Goal: Task Accomplishment & Management: Manage account settings

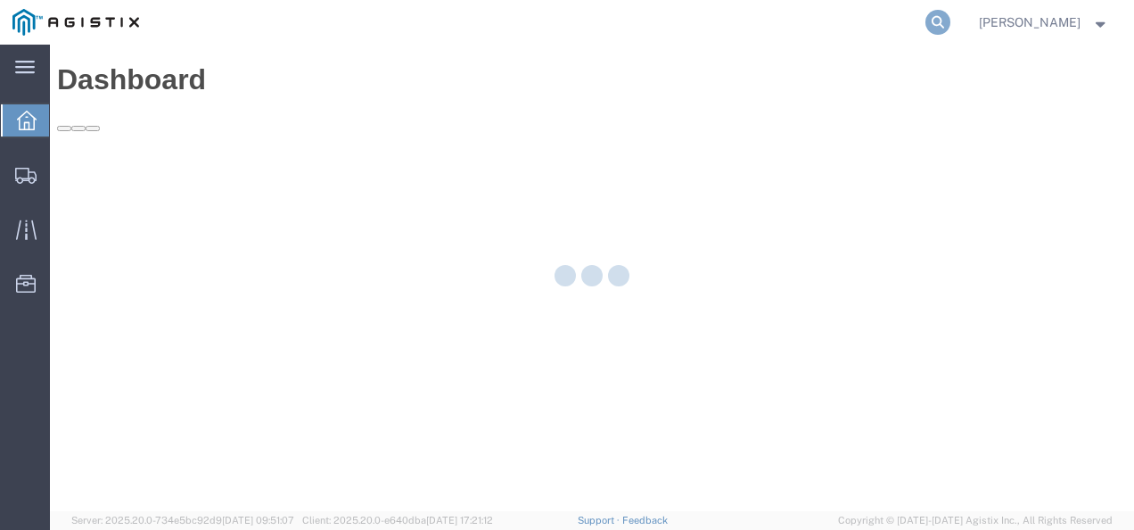
click at [951, 21] on icon at bounding box center [938, 22] width 25 height 25
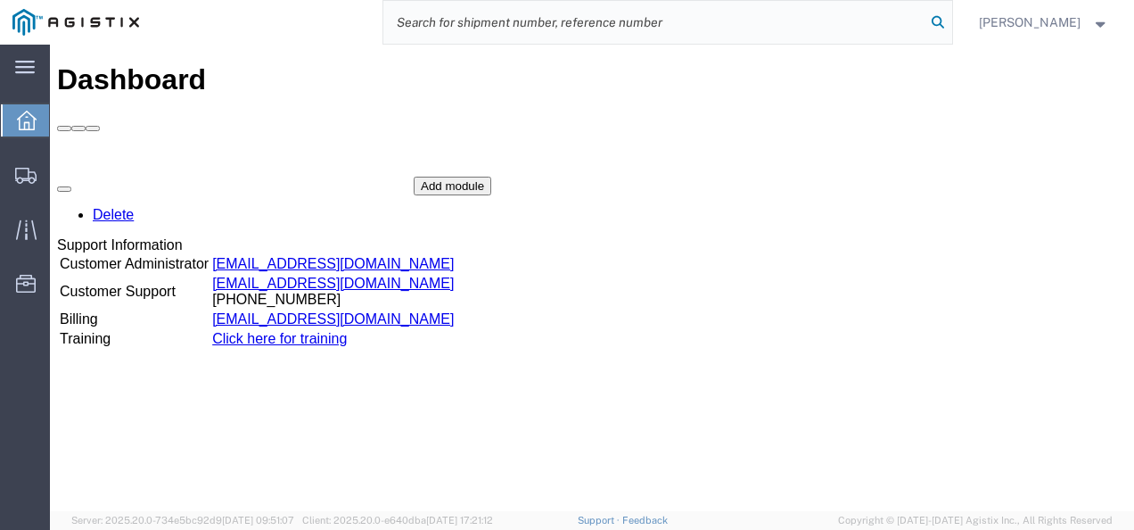
paste input "- #57081959"
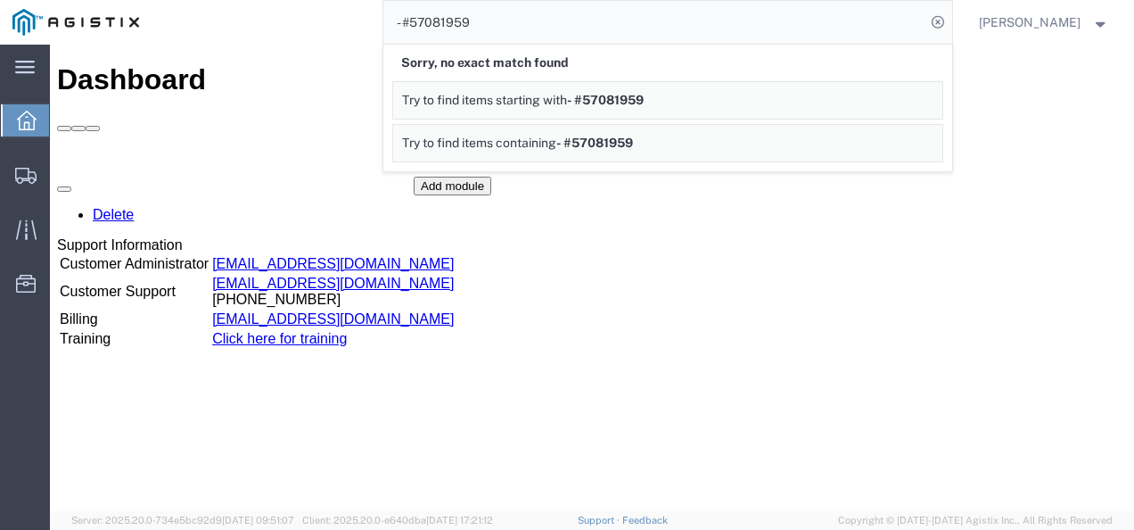
click at [428, 21] on input "- #57081959" at bounding box center [655, 22] width 542 height 43
type input "57081959"
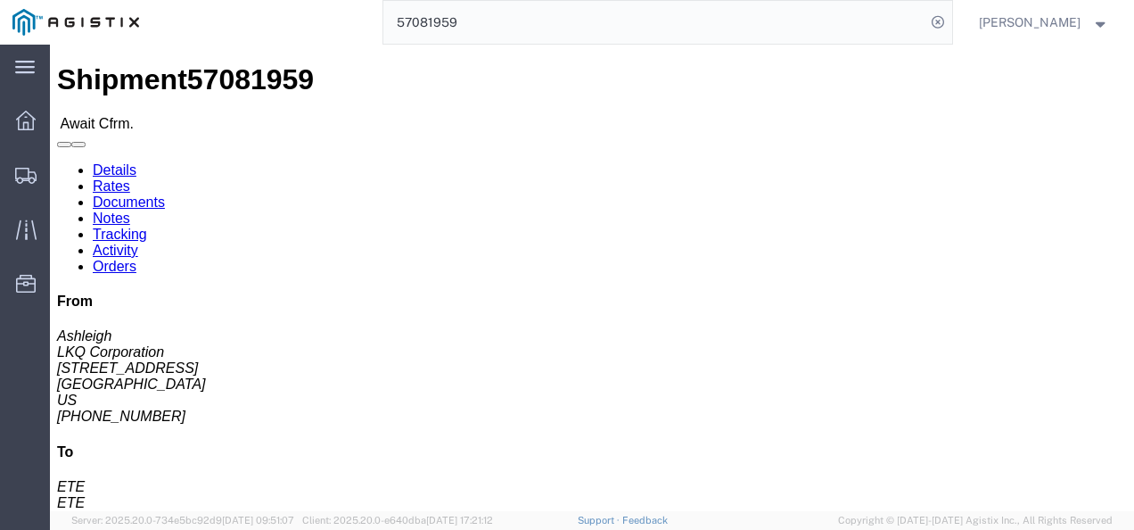
click div "Leg 1 - Rail"
click link "Rates"
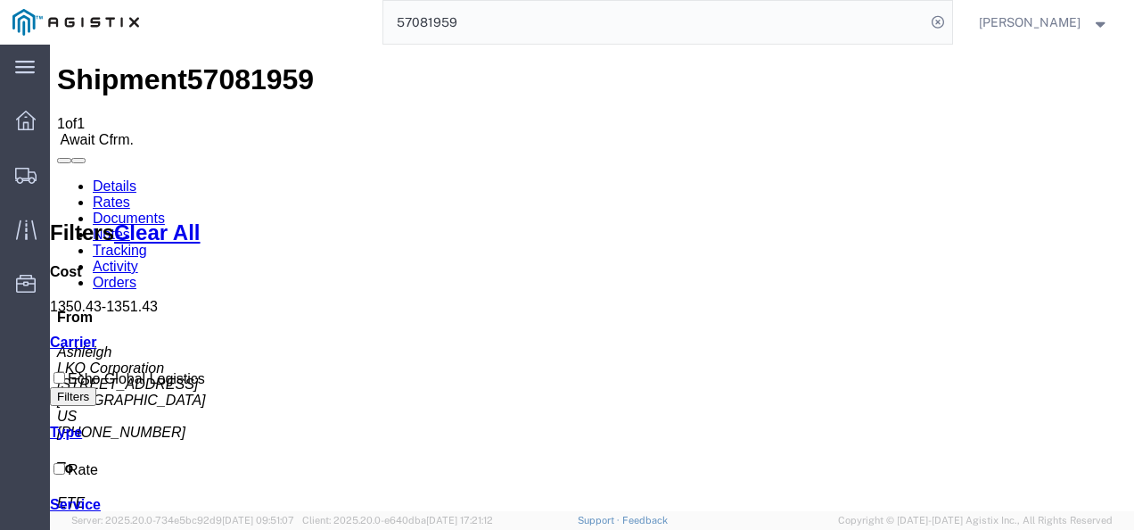
click at [196, 63] on span "57081959" at bounding box center [250, 79] width 127 height 32
copy span "57081959"
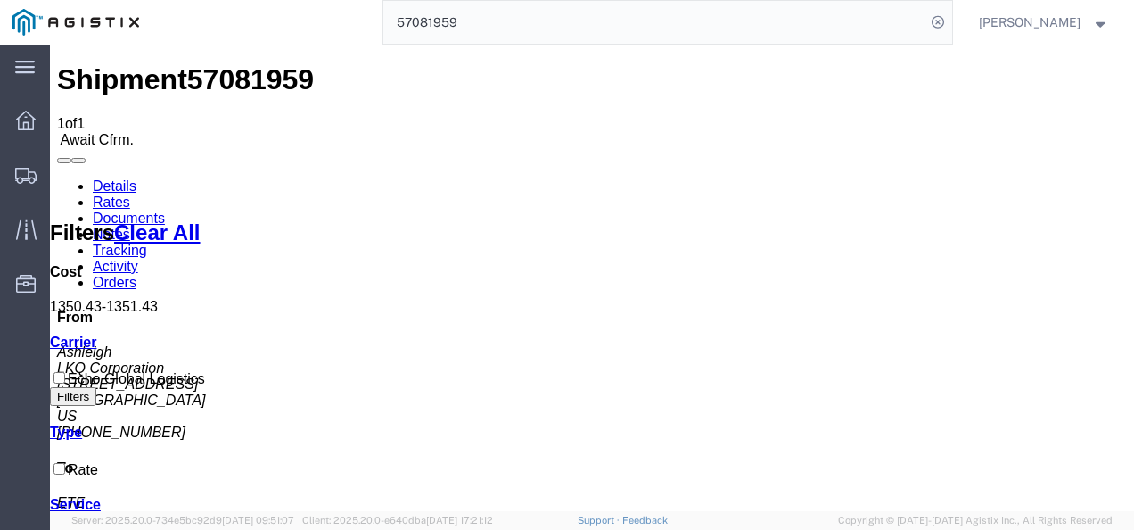
click at [114, 178] on link "Details" at bounding box center [115, 185] width 44 height 15
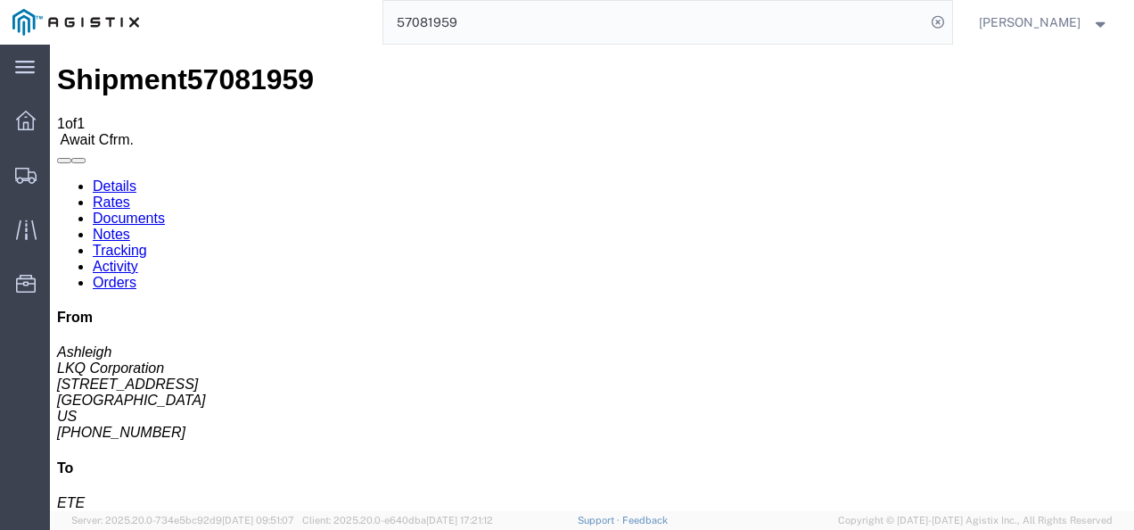
click button "Decline Shipment"
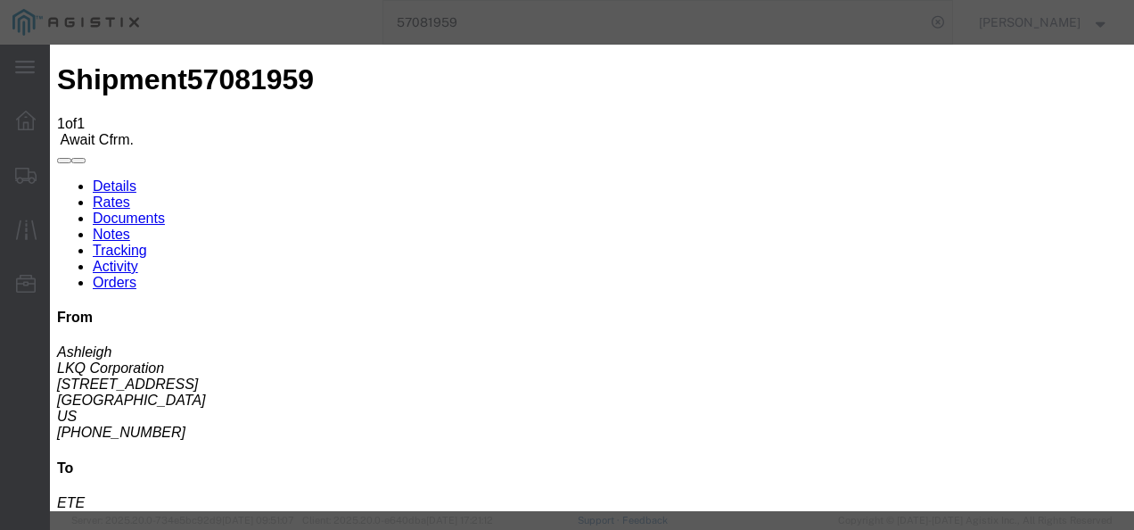
click button "Close"
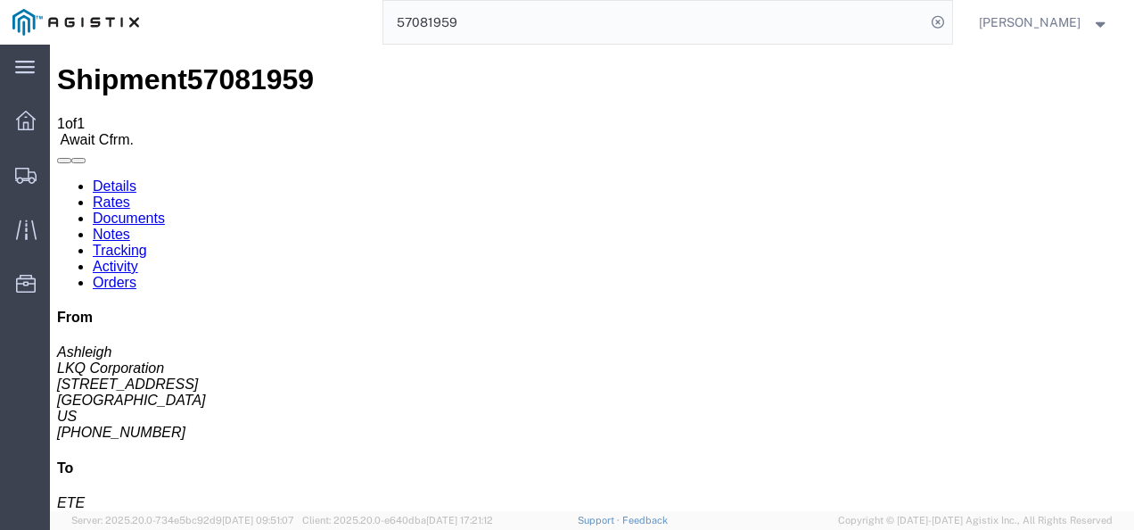
click button "Decline Shipment"
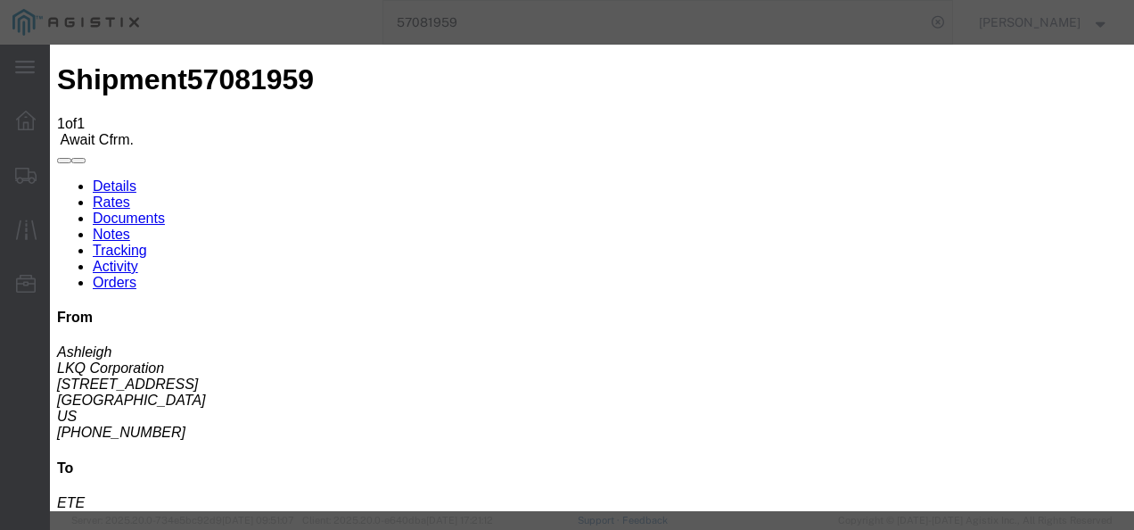
click select "Select Can't haul at contracted rate Can't meet deliver by date / time Can't me…"
select select "Not enough notice"
click select "Select Can't haul at contracted rate Can't meet deliver by date / time Can't me…"
click button "Decline"
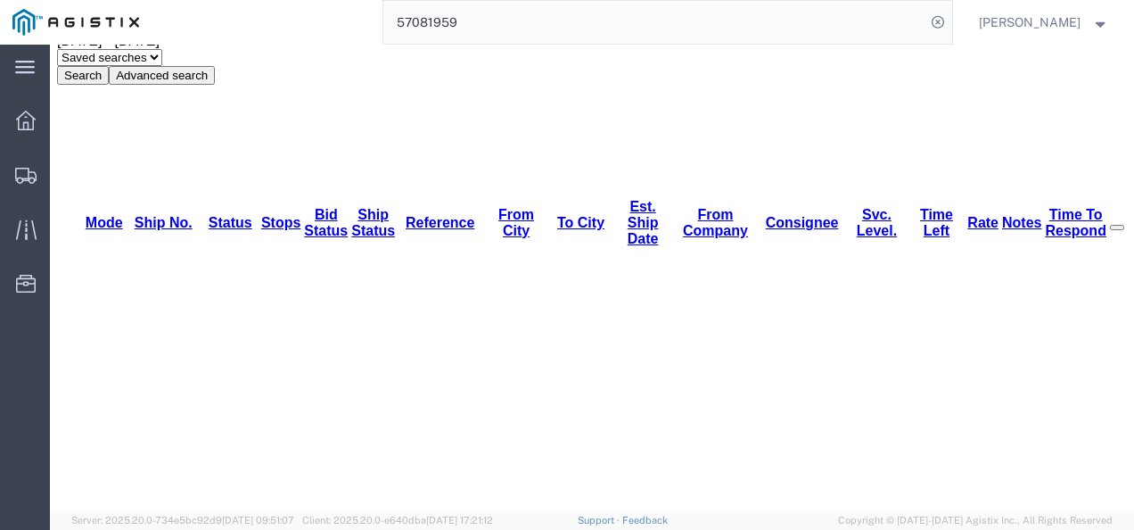
scroll to position [166, 0]
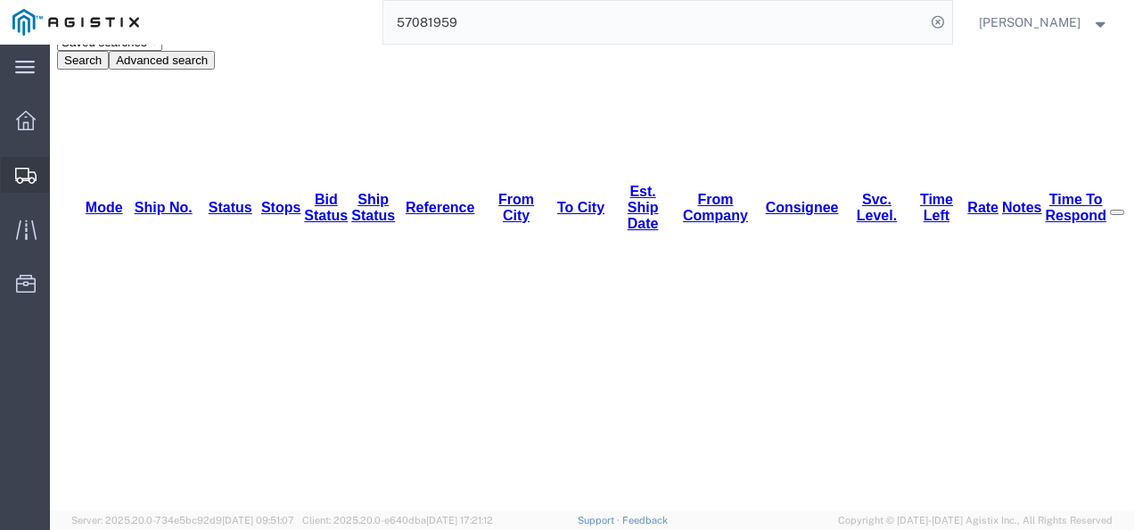
click at [62, 180] on span "Shipments" at bounding box center [55, 175] width 12 height 36
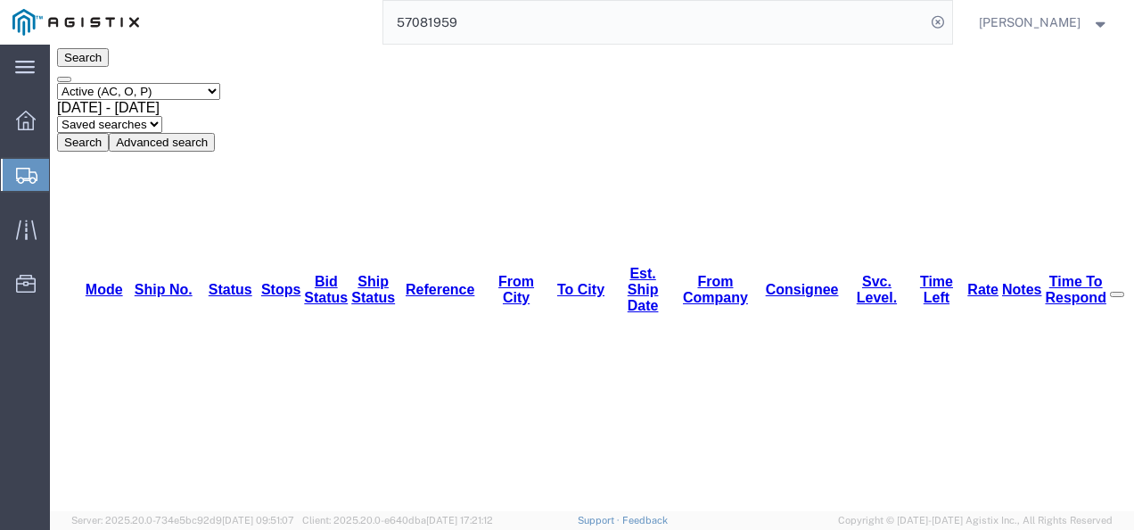
scroll to position [166, 0]
